Goal: Browse casually

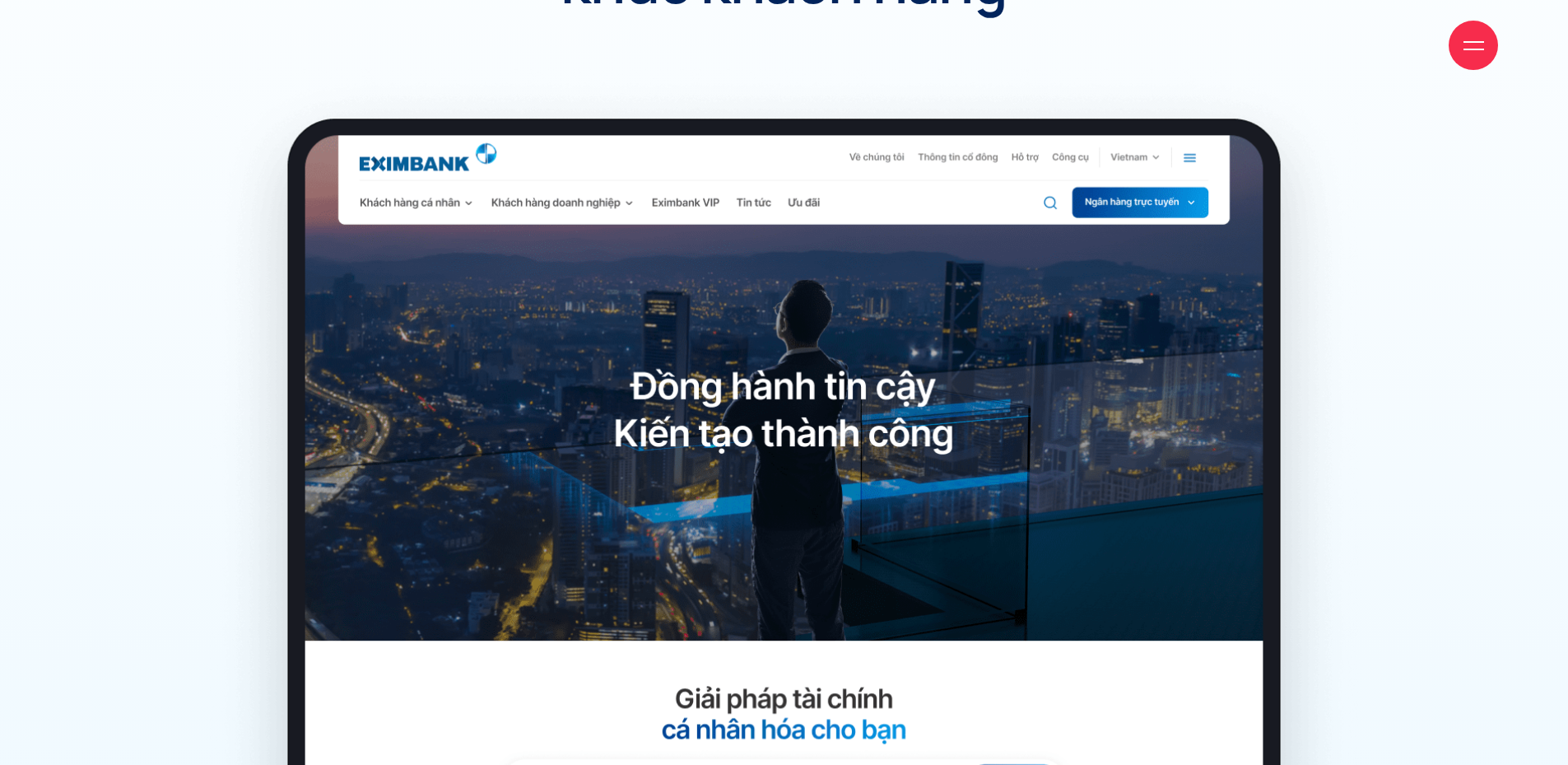
scroll to position [5955, 0]
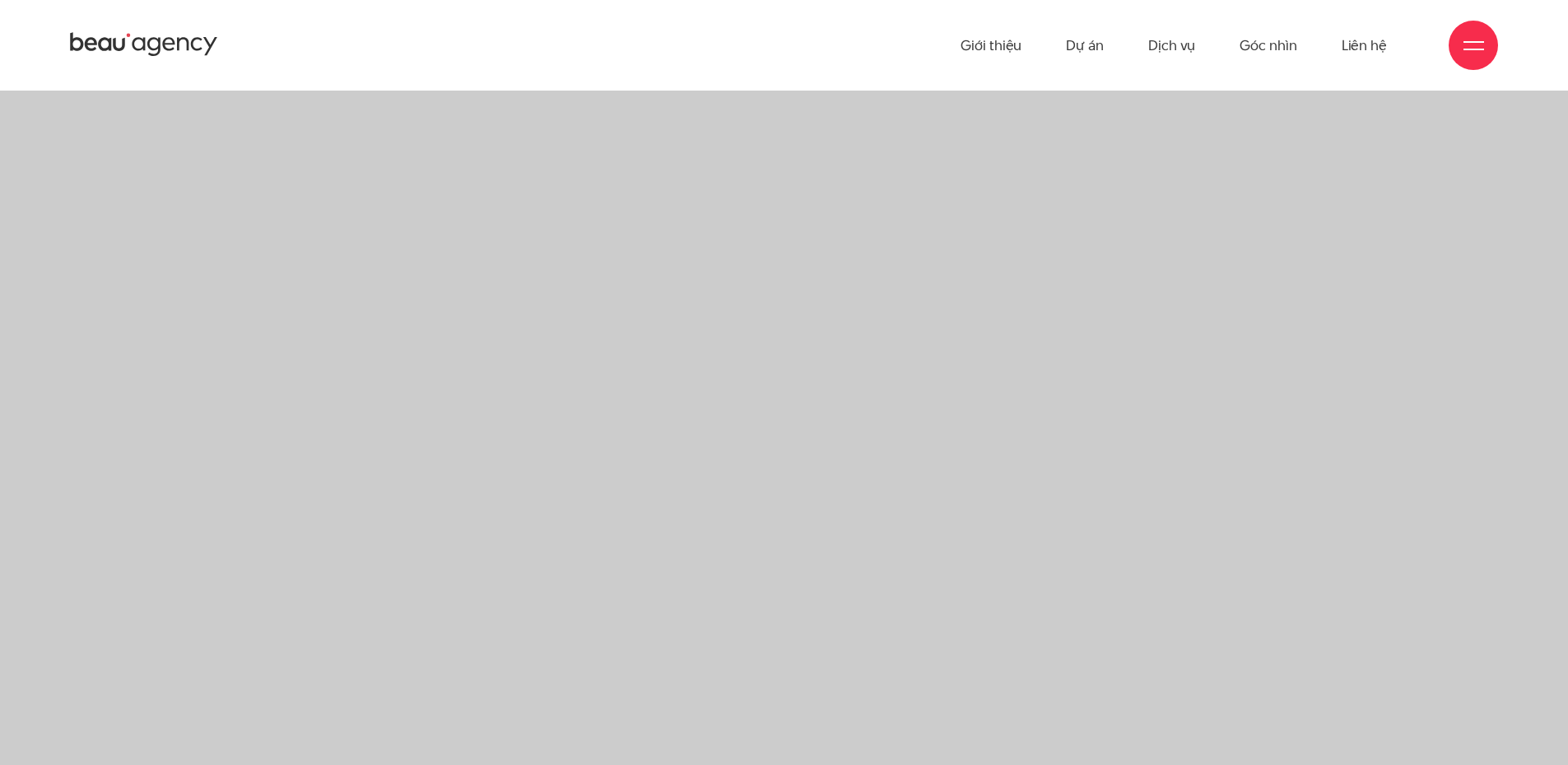
scroll to position [1173, 0]
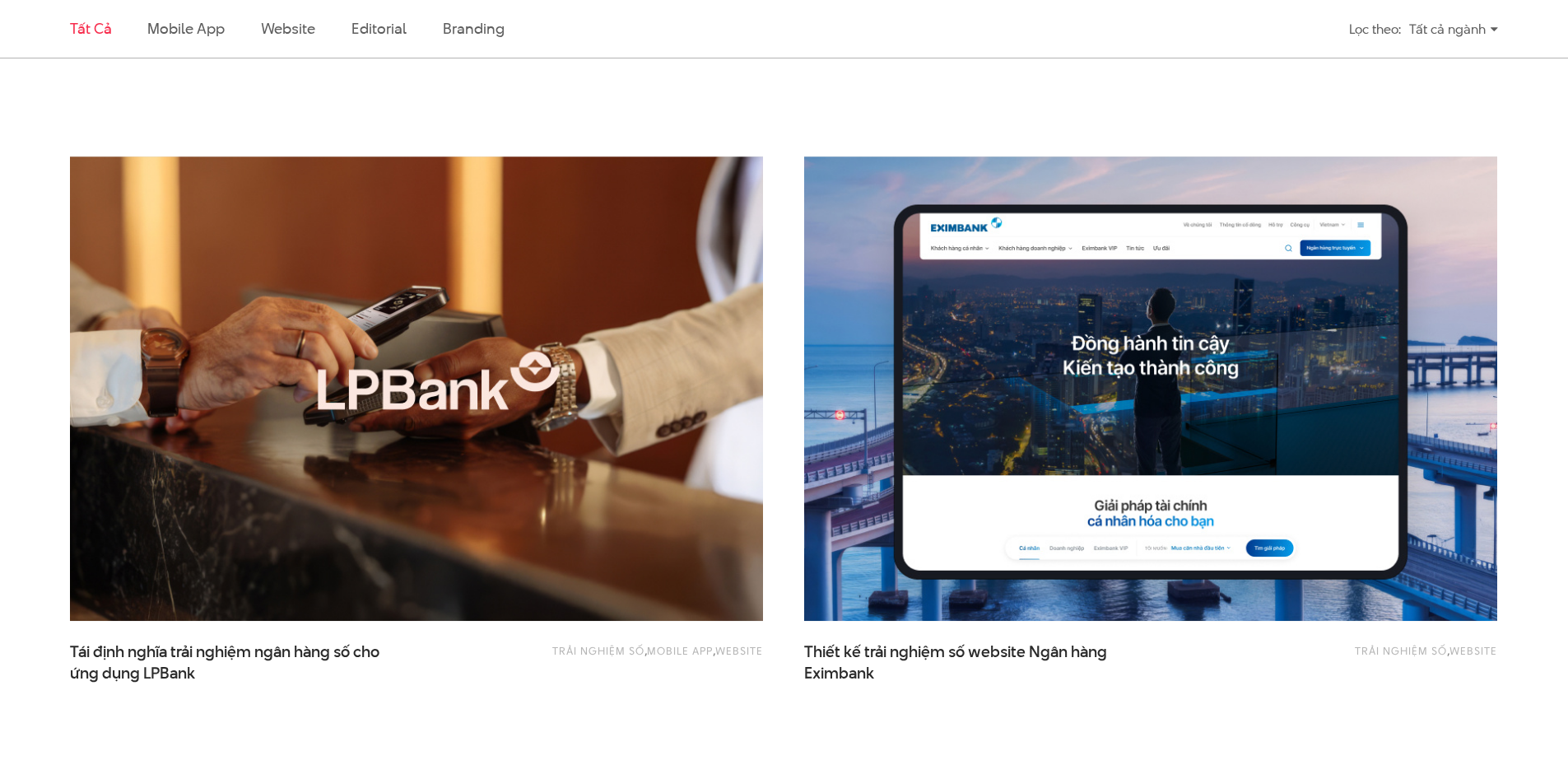
scroll to position [1124, 0]
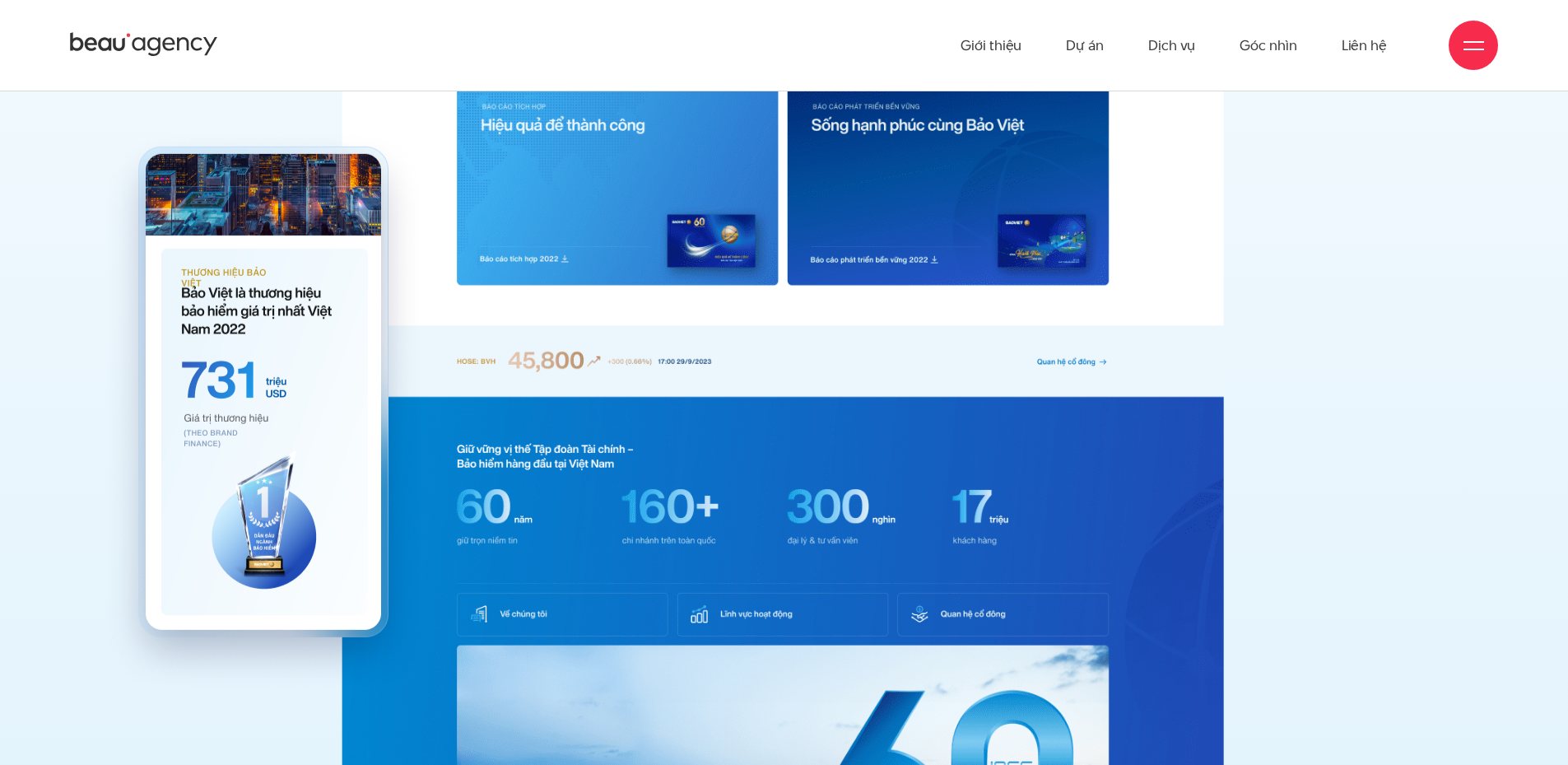
scroll to position [7371, 0]
